Goal: Task Accomplishment & Management: Use online tool/utility

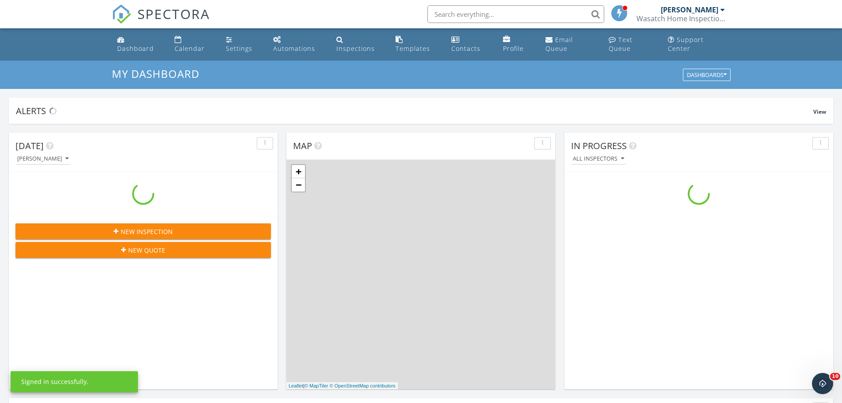
scroll to position [819, 856]
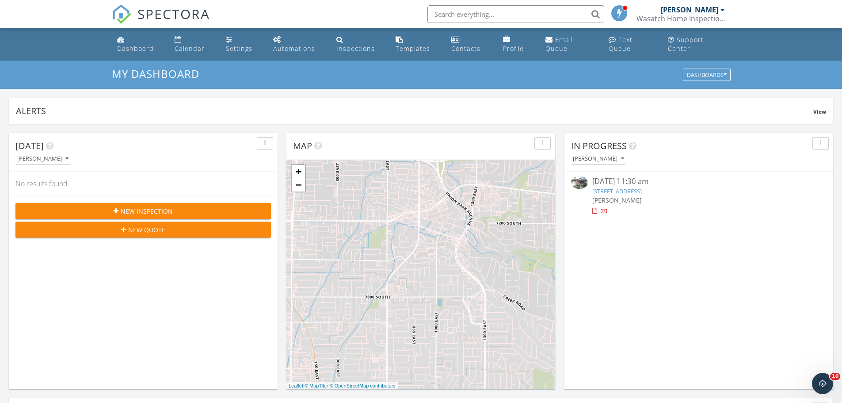
click at [599, 190] on link "344 S 200 E, Mount Pleasant, UT 84663" at bounding box center [618, 191] width 50 height 8
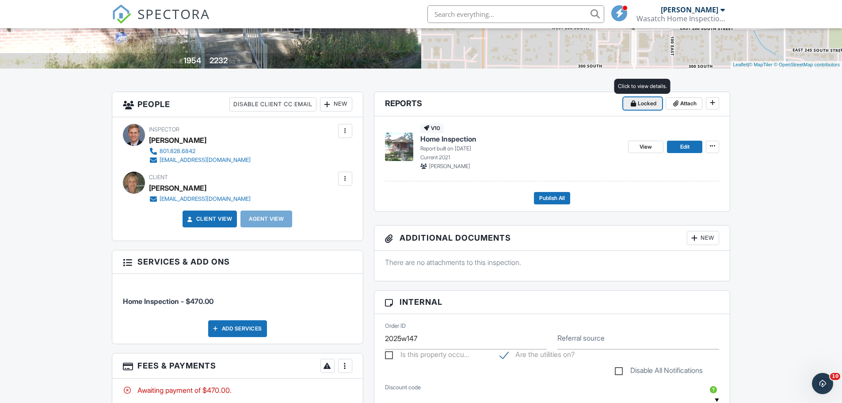
click at [643, 102] on span "Locked" at bounding box center [647, 103] width 19 height 9
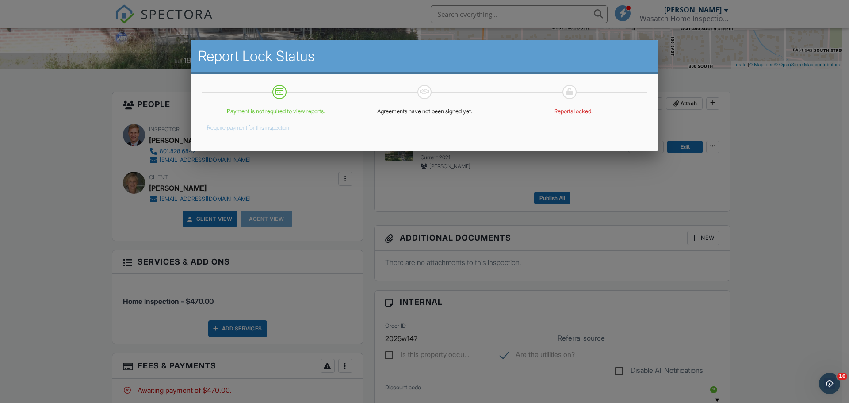
click at [748, 122] on div at bounding box center [424, 208] width 849 height 504
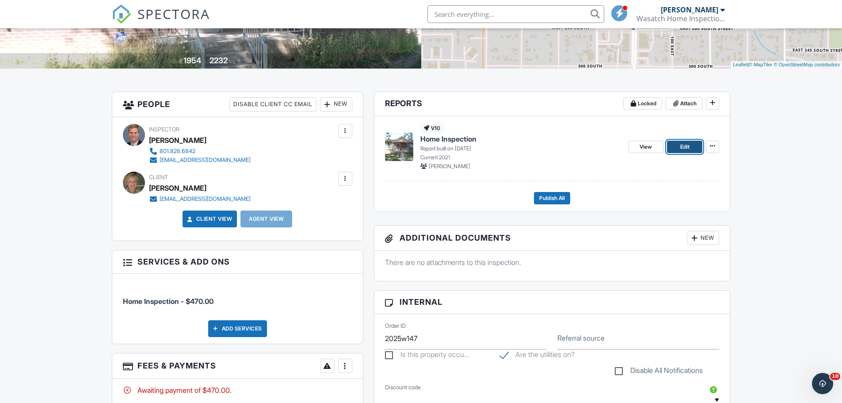
click at [686, 148] on span "Edit" at bounding box center [685, 146] width 9 height 9
